Goal: Task Accomplishment & Management: Complete application form

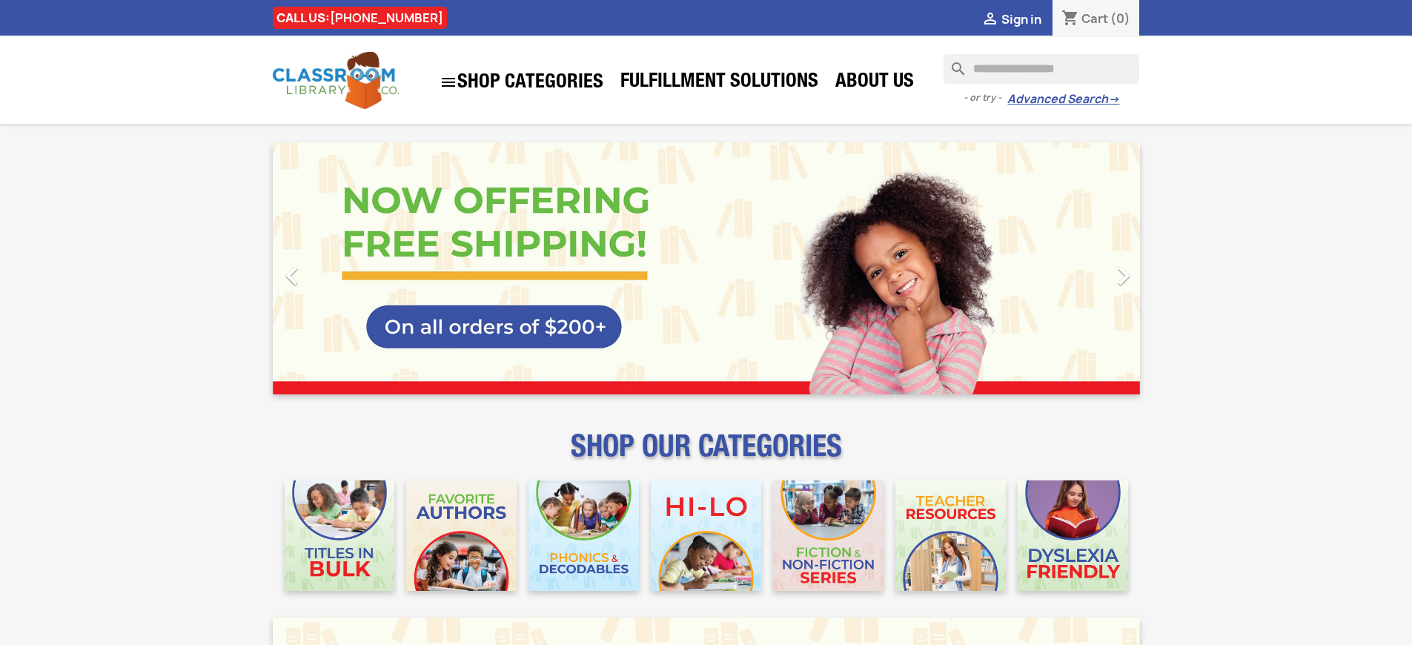
click at [1021, 19] on span "Sign in" at bounding box center [1021, 19] width 40 height 16
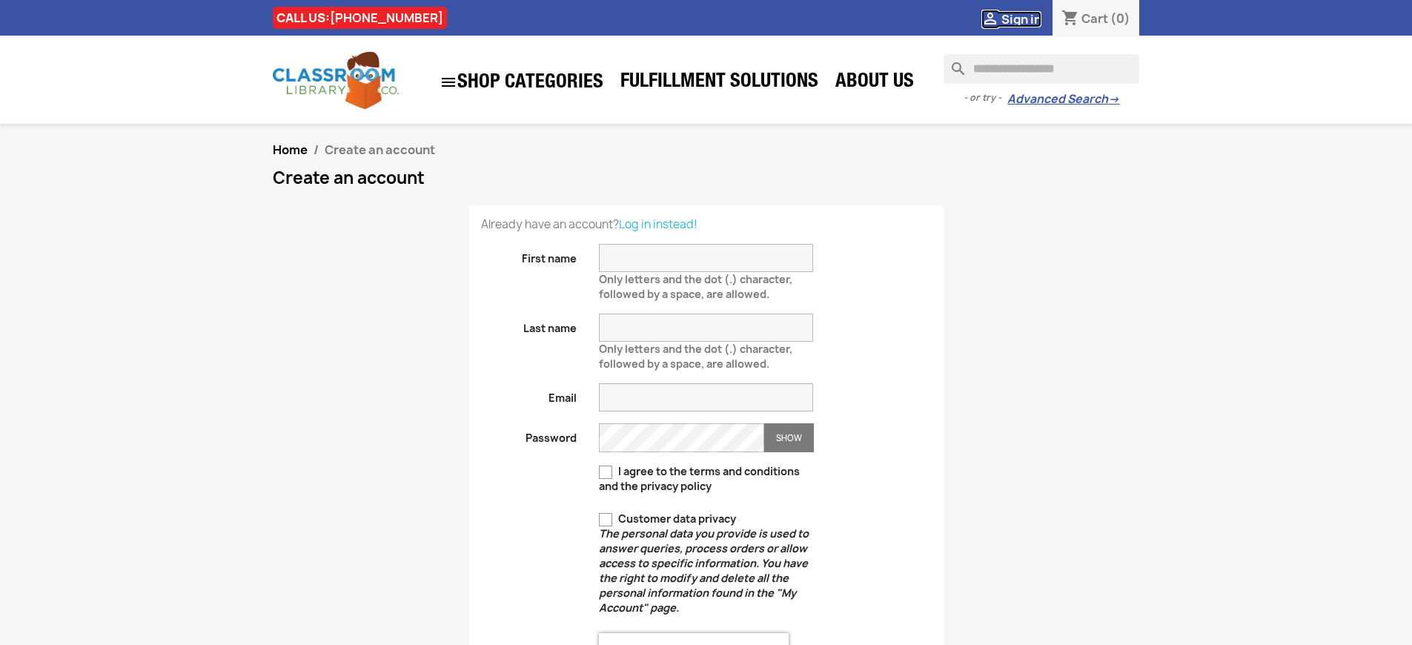
click at [1021, 19] on span "Sign in" at bounding box center [1021, 19] width 40 height 16
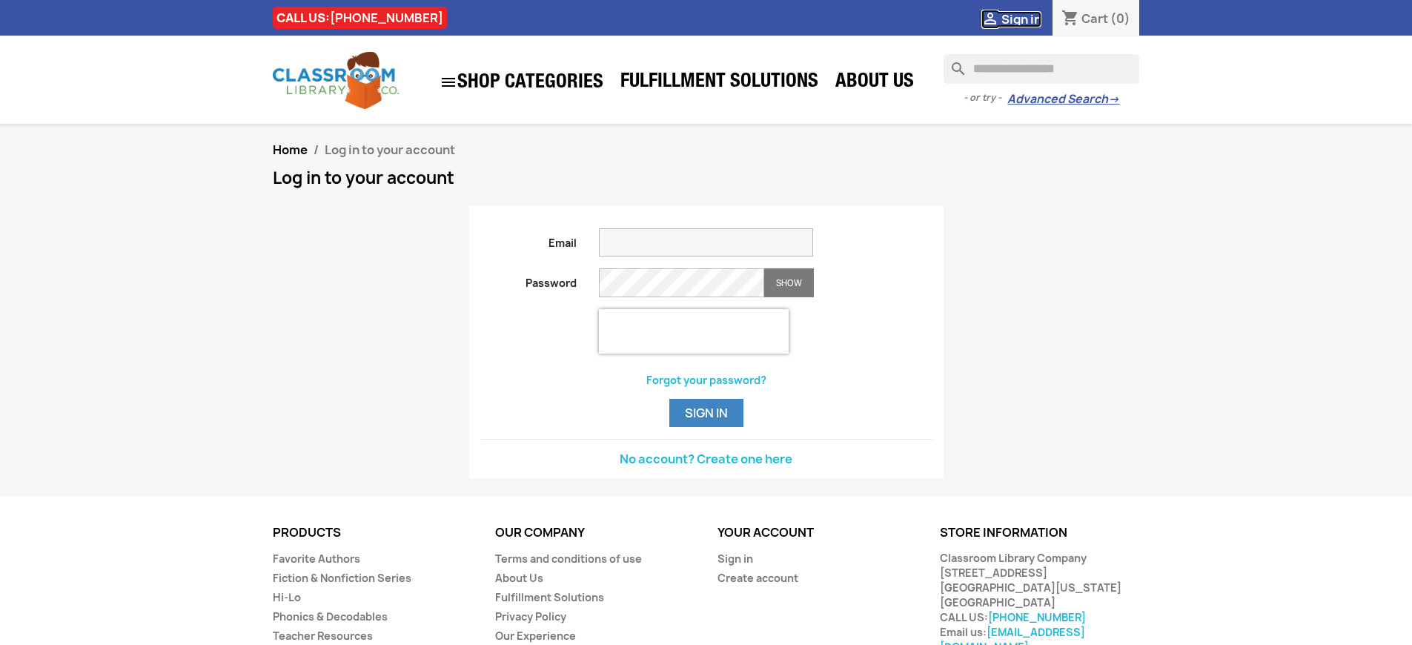
click at [1021, 19] on span "Sign in" at bounding box center [1021, 19] width 40 height 16
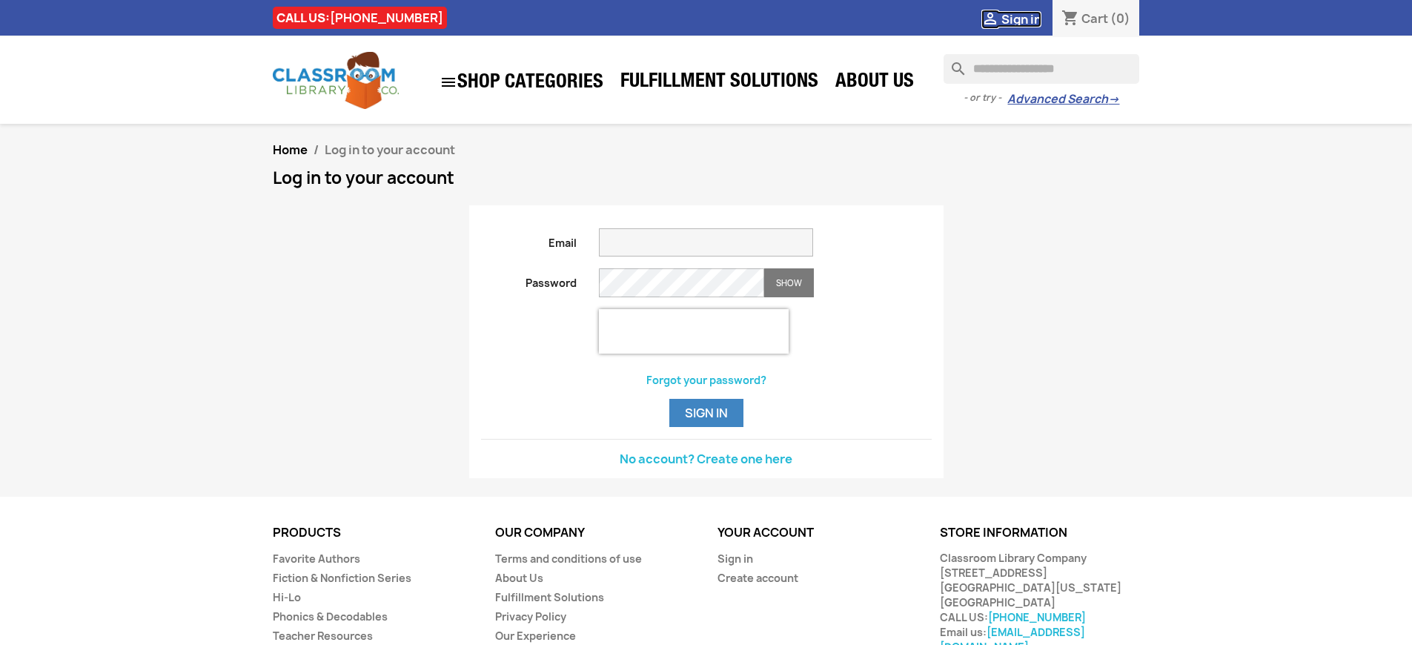
click at [1021, 19] on span "Sign in" at bounding box center [1021, 19] width 40 height 16
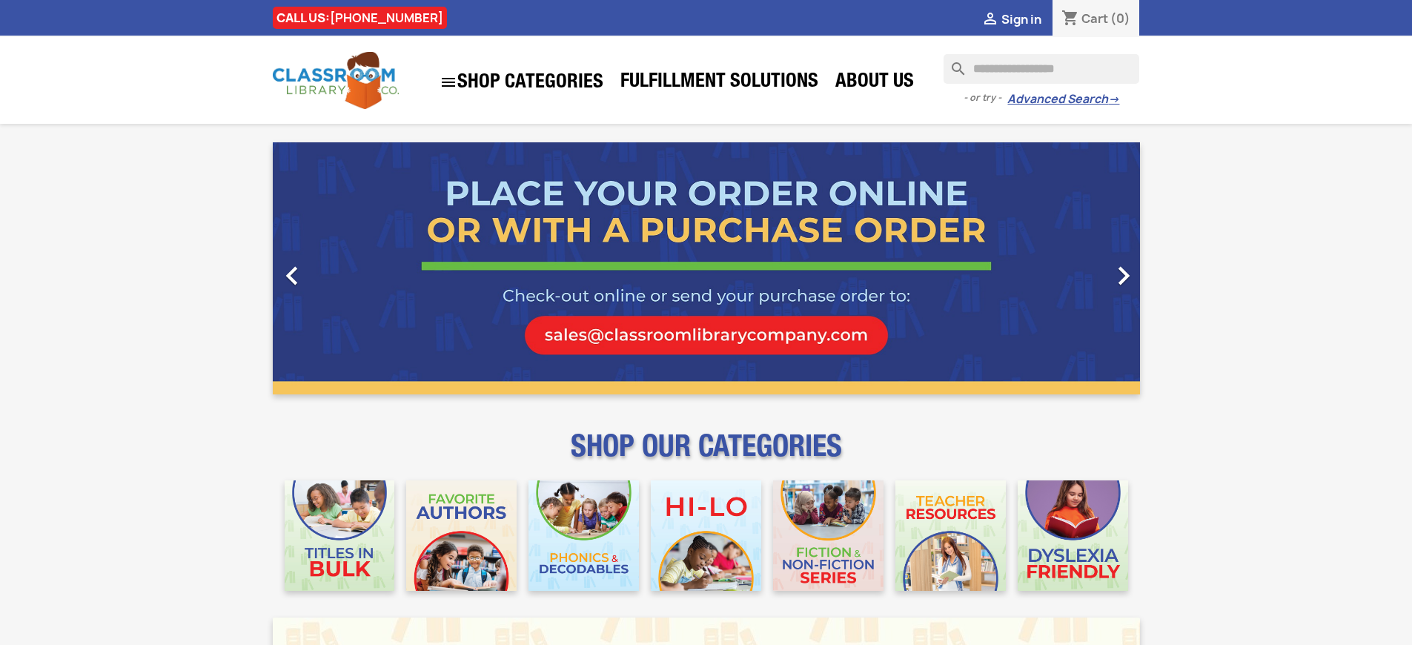
click at [1021, 19] on span "Sign in" at bounding box center [1021, 19] width 40 height 16
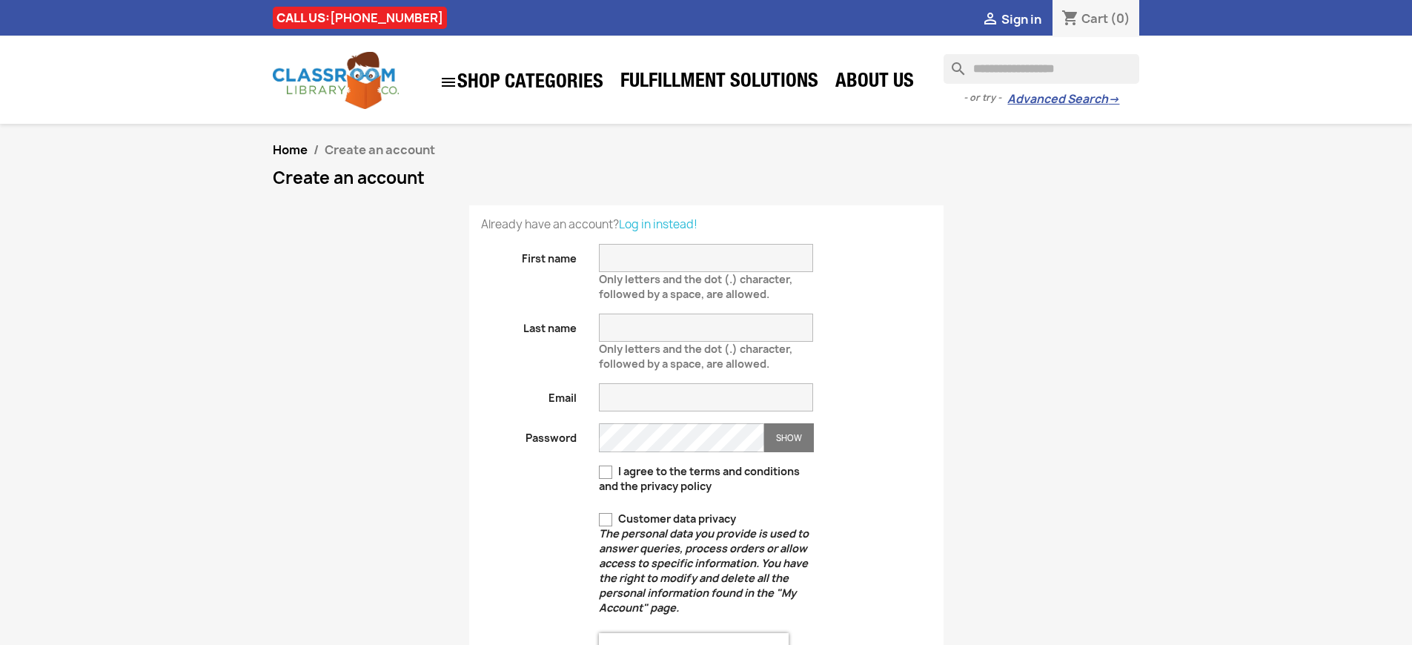
click at [1021, 19] on span "Sign in" at bounding box center [1021, 19] width 40 height 16
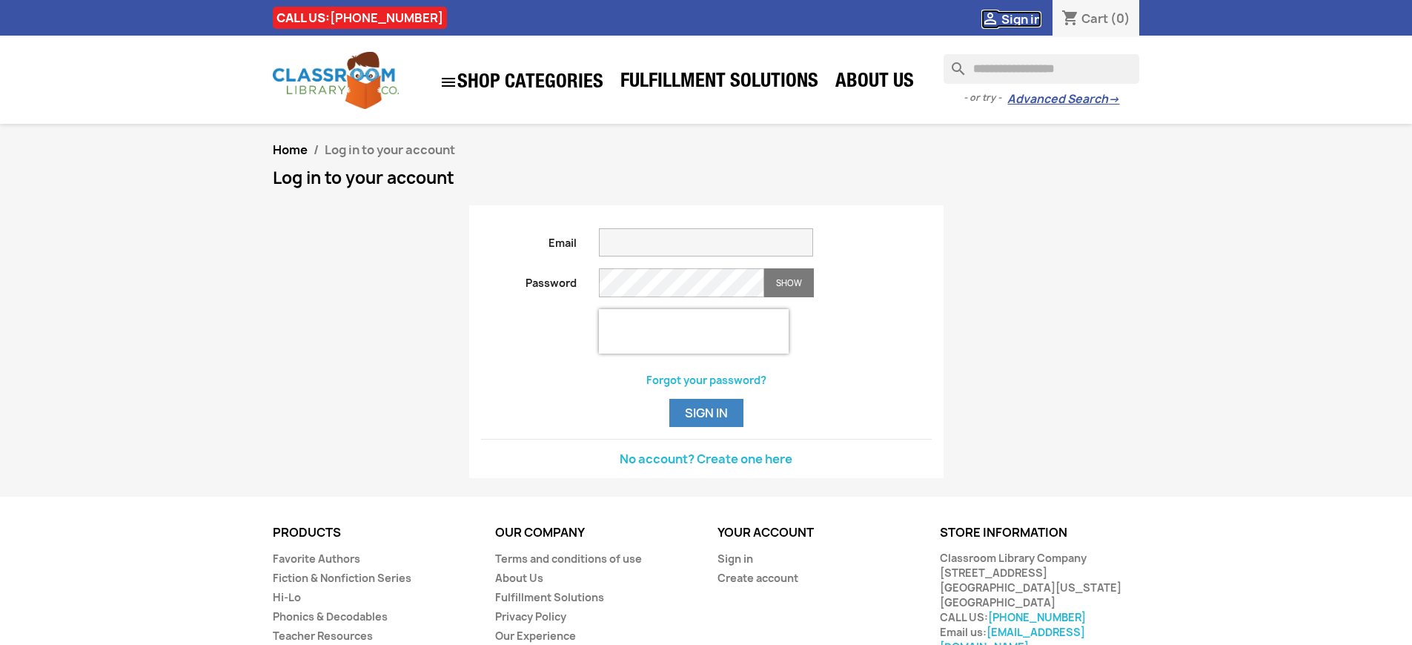
click at [1021, 19] on span "Sign in" at bounding box center [1021, 19] width 40 height 16
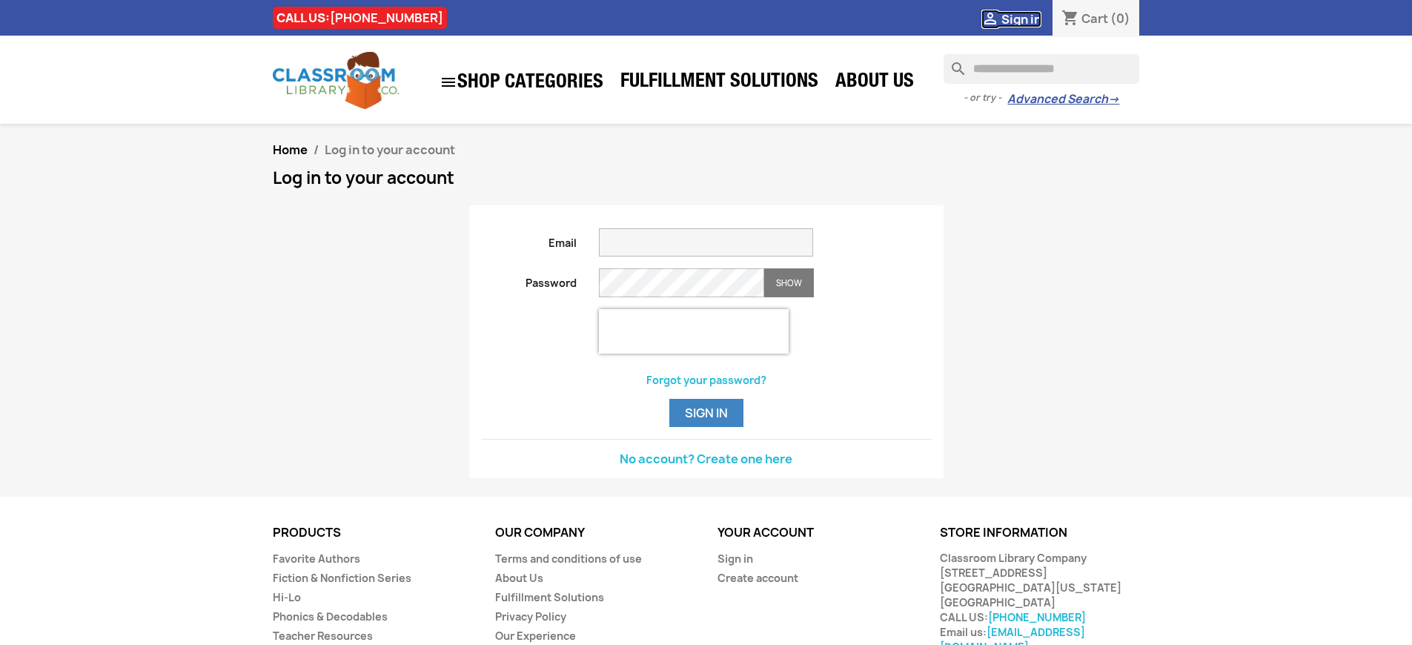
click at [1021, 19] on span "Sign in" at bounding box center [1021, 19] width 40 height 16
click at [706, 427] on button "Sign in" at bounding box center [706, 413] width 74 height 28
click at [1021, 19] on span "Sign in" at bounding box center [1021, 19] width 40 height 16
click at [706, 427] on button "Sign in" at bounding box center [706, 413] width 74 height 28
click at [1021, 19] on span "Sign in" at bounding box center [1021, 19] width 40 height 16
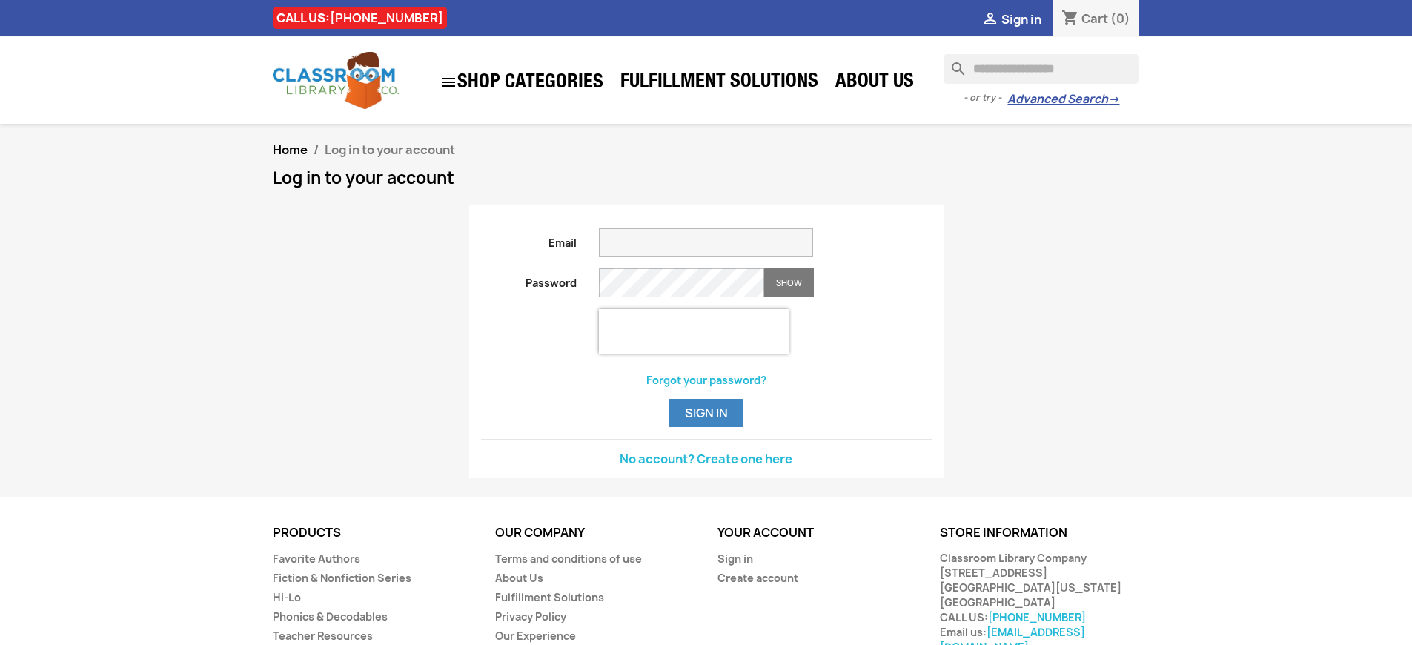
click at [706, 427] on button "Sign in" at bounding box center [706, 413] width 74 height 28
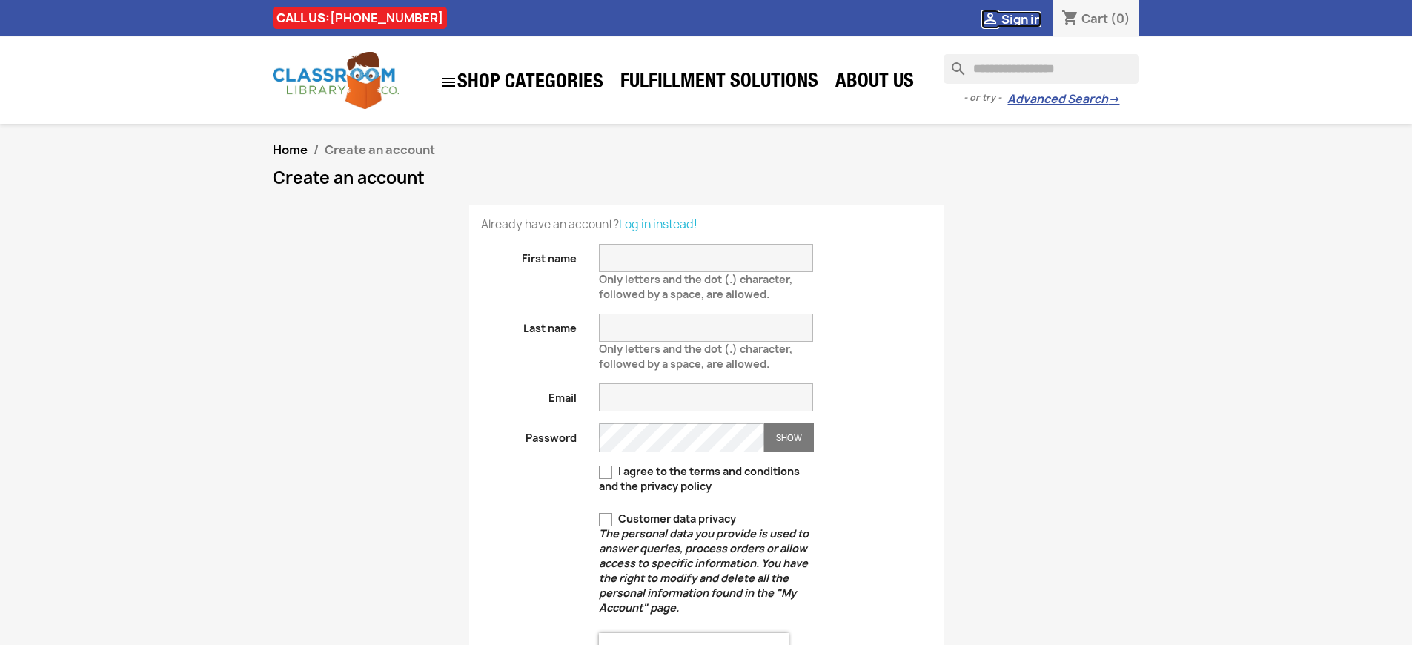
click at [1021, 19] on span "Sign in" at bounding box center [1021, 19] width 40 height 16
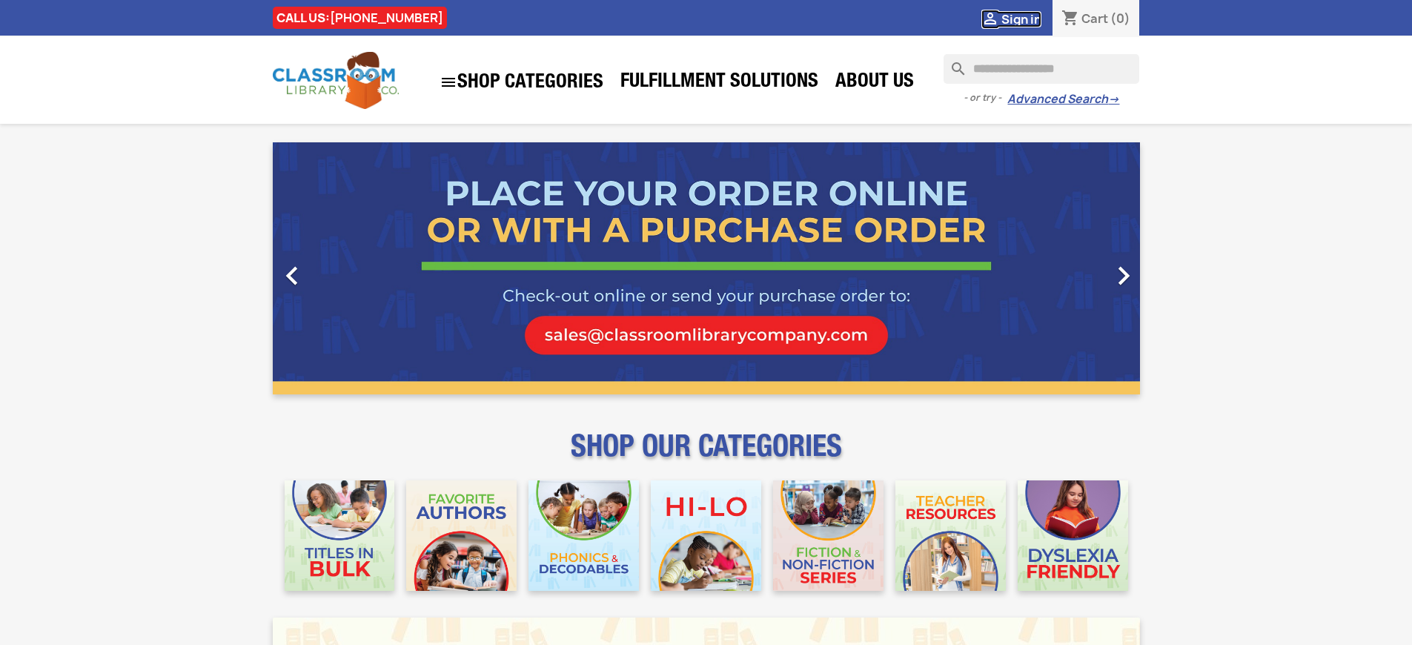
click at [1021, 19] on span "Sign in" at bounding box center [1021, 19] width 40 height 16
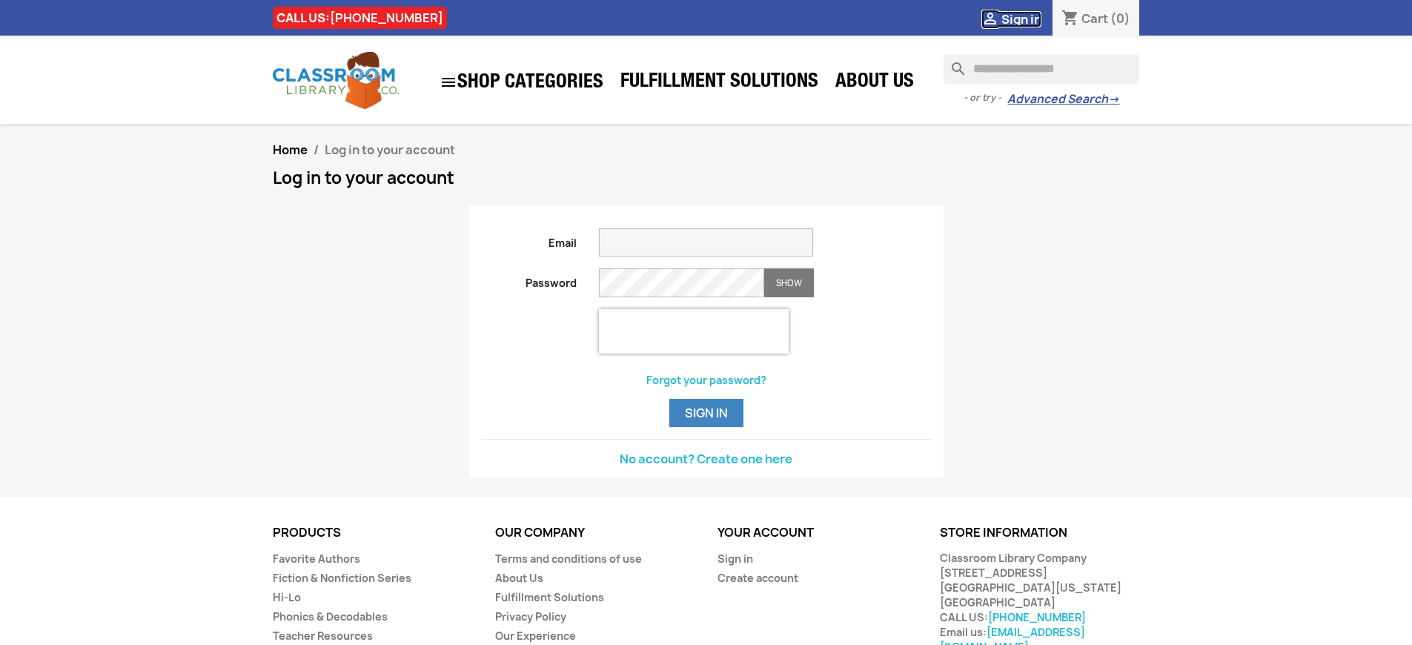
click at [1021, 19] on span "Sign in" at bounding box center [1021, 19] width 40 height 16
click at [735, 566] on link "Sign in" at bounding box center [736, 558] width 36 height 14
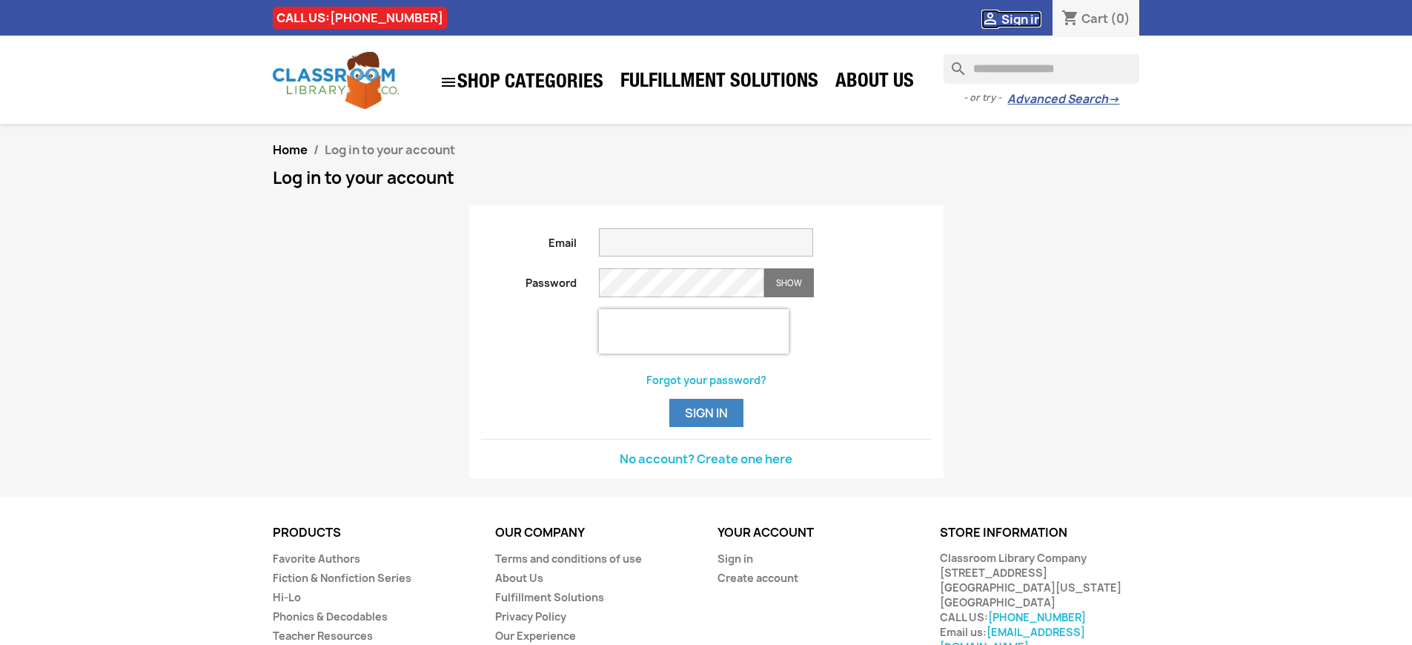
click at [1021, 19] on span "Sign in" at bounding box center [1021, 19] width 40 height 16
click at [735, 566] on link "Sign in" at bounding box center [736, 558] width 36 height 14
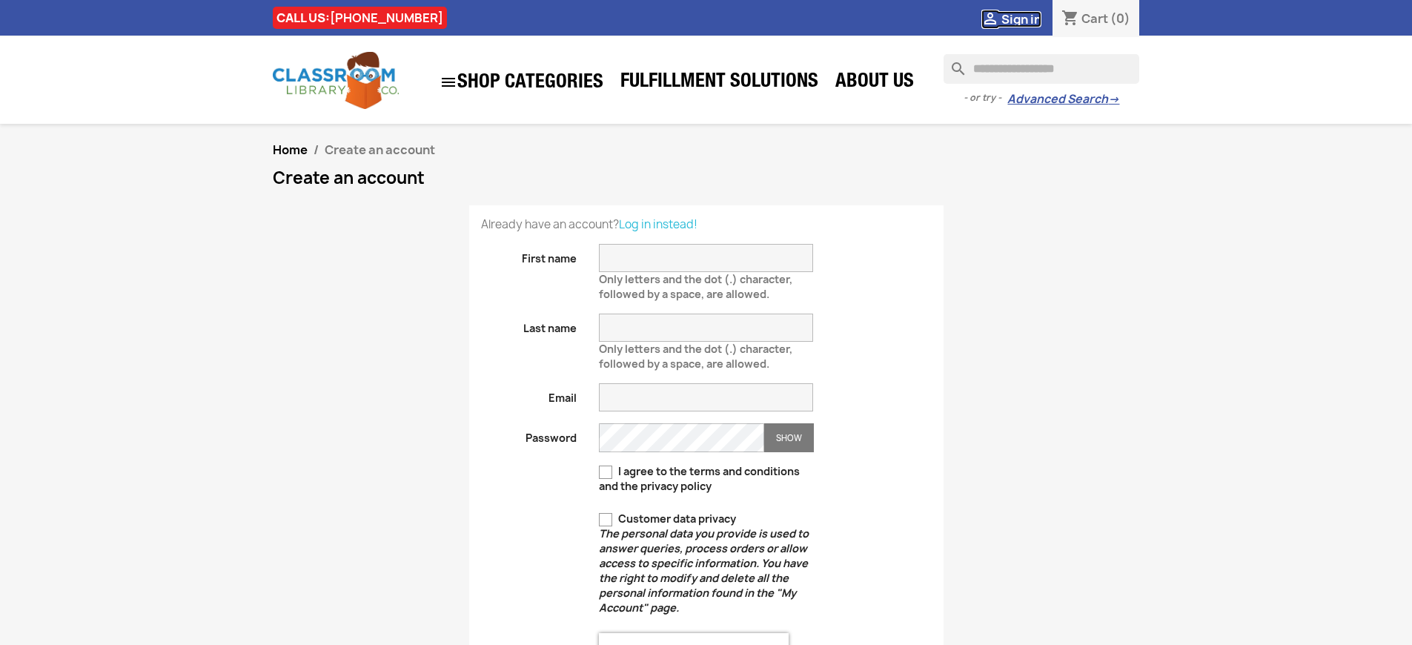
click at [1021, 19] on span "Sign in" at bounding box center [1021, 19] width 40 height 16
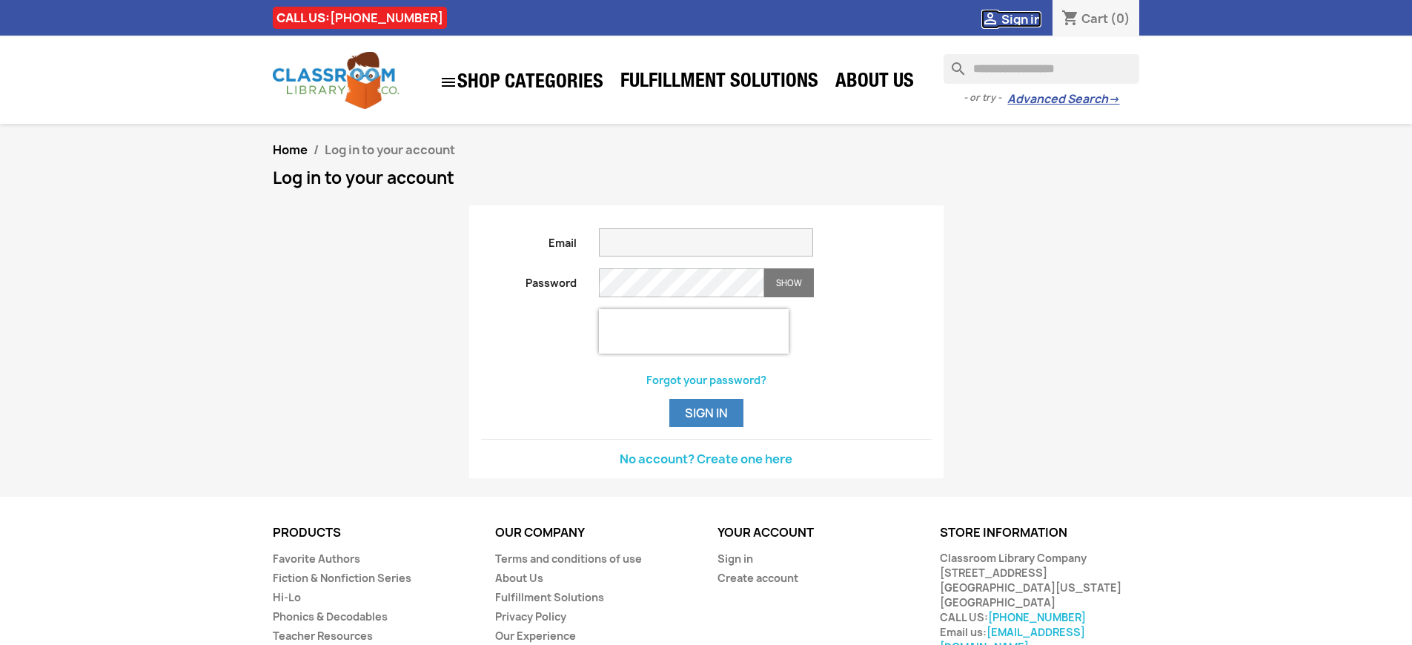
click at [1021, 19] on span "Sign in" at bounding box center [1021, 19] width 40 height 16
click at [706, 467] on link "No account? Create one here" at bounding box center [706, 459] width 173 height 16
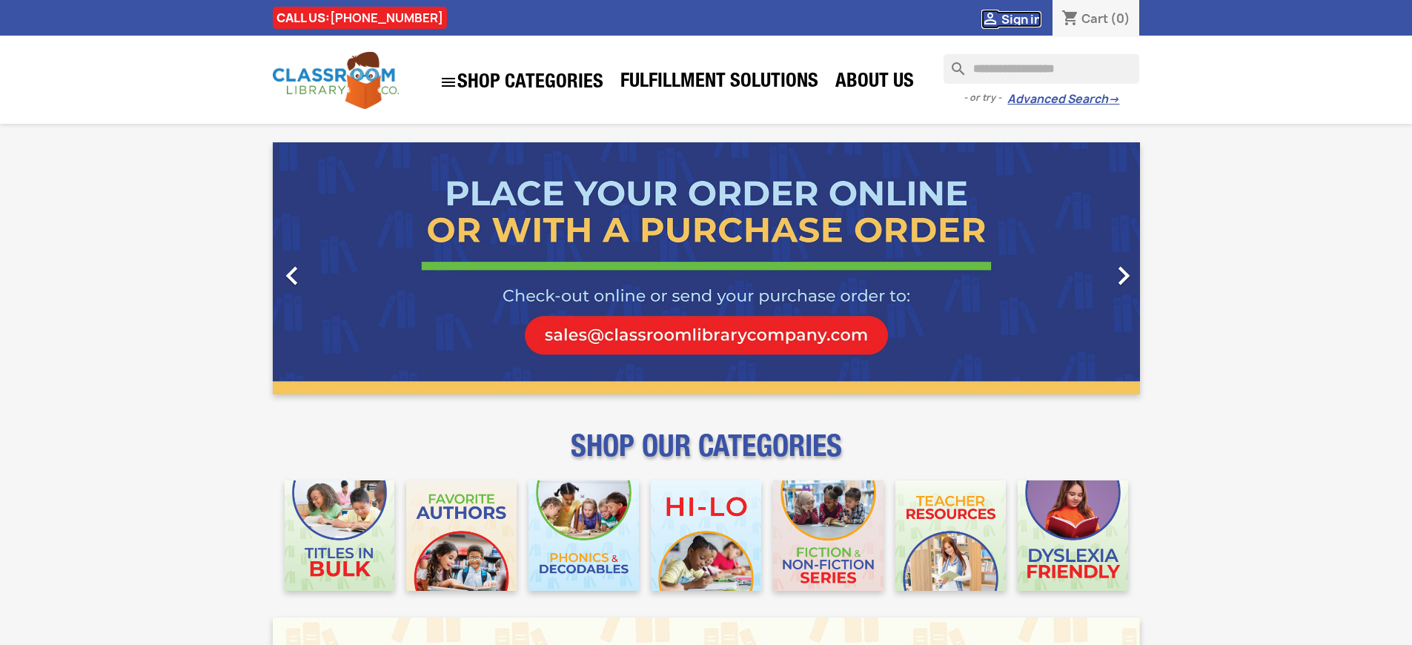
click at [1021, 19] on span "Sign in" at bounding box center [1021, 19] width 40 height 16
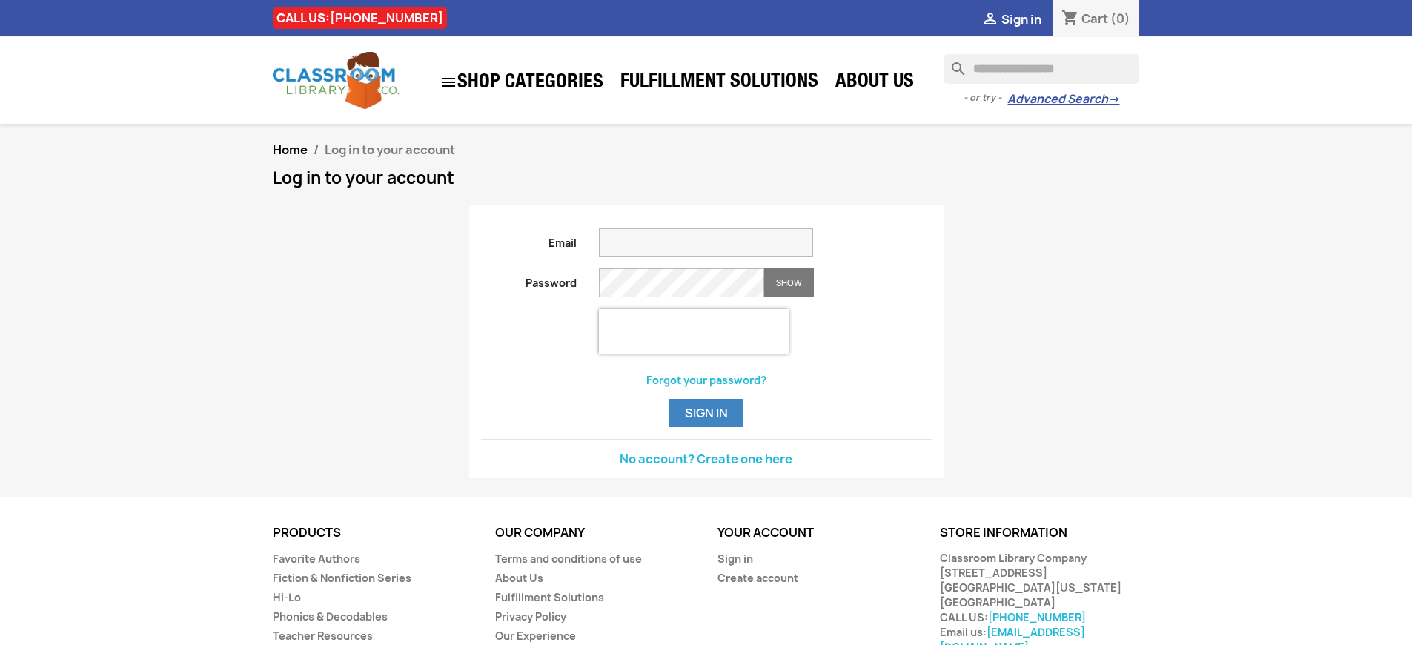
click at [1021, 19] on span "Sign in" at bounding box center [1021, 19] width 40 height 16
click at [706, 467] on link "No account? Create one here" at bounding box center [706, 459] width 173 height 16
